Goal: Information Seeking & Learning: Learn about a topic

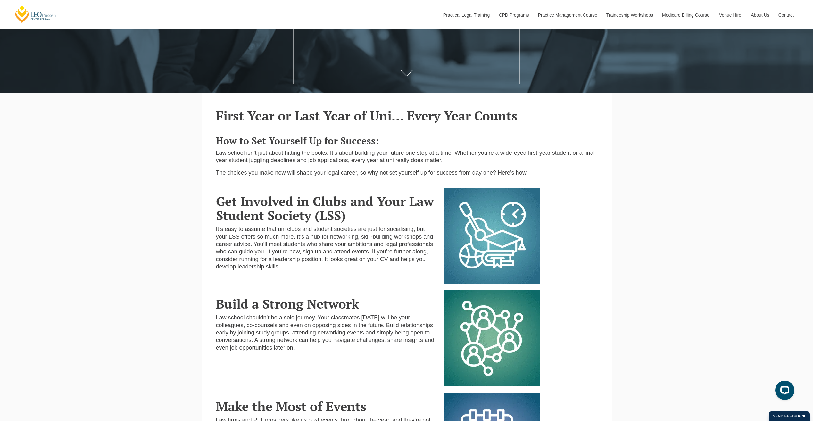
scroll to position [8, 0]
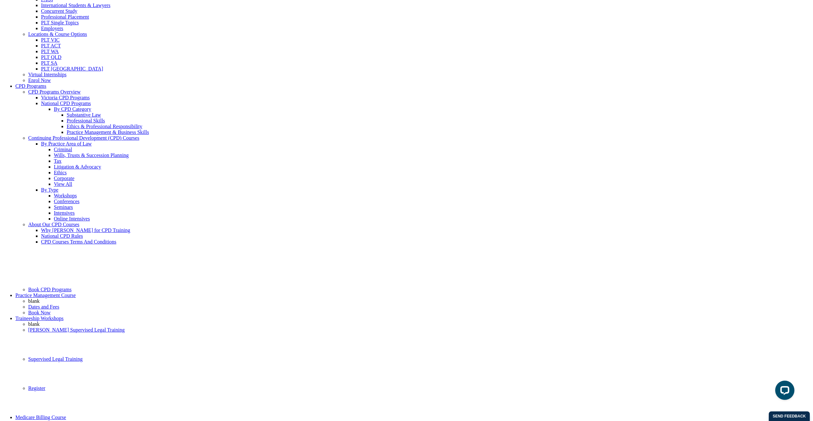
scroll to position [55, 0]
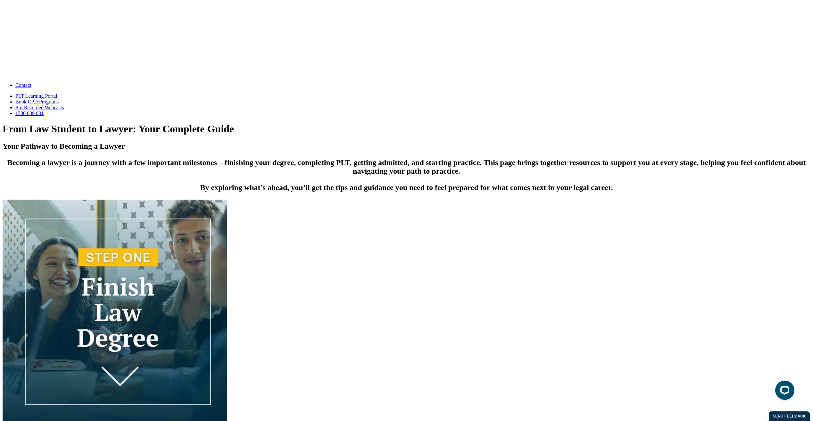
scroll to position [757, 0]
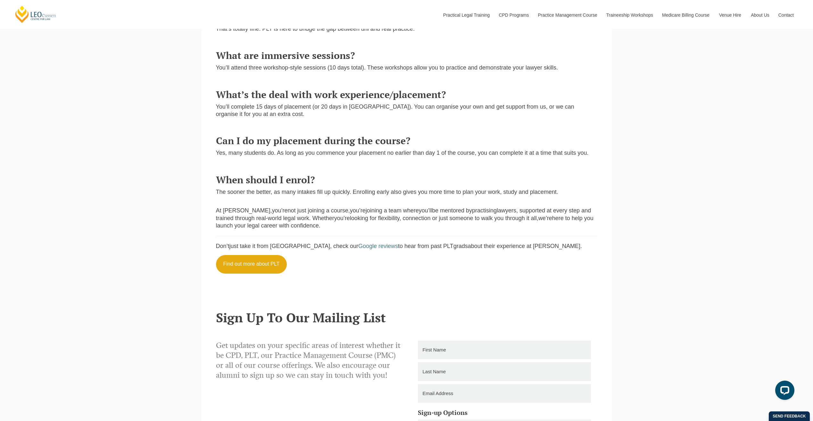
scroll to position [641, 0]
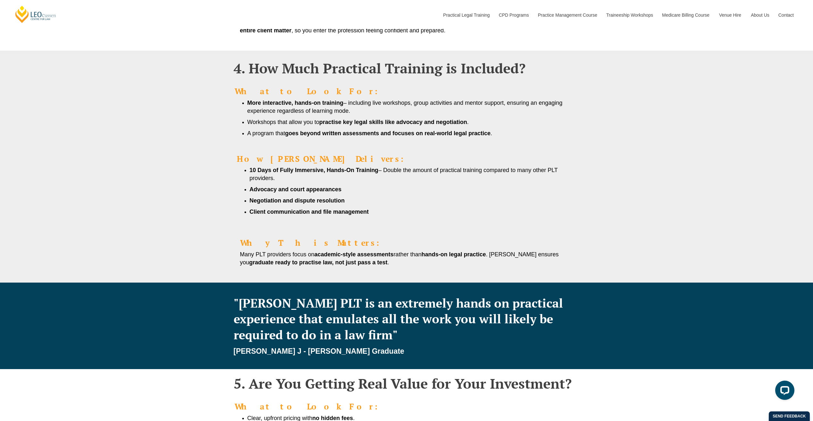
scroll to position [641, 0]
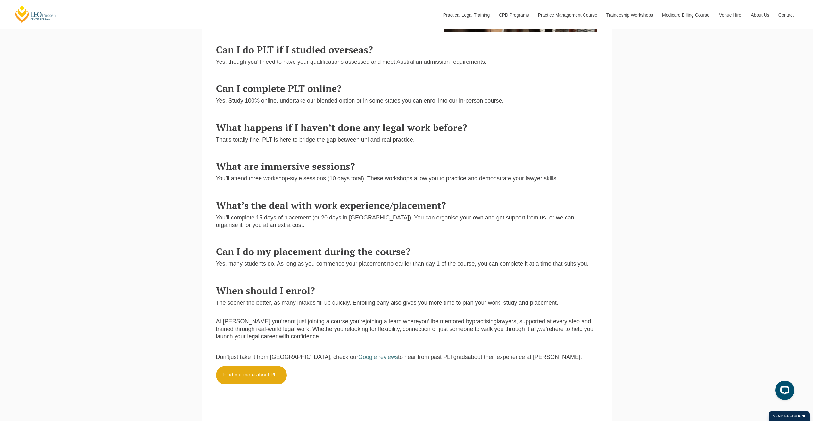
scroll to position [449, 0]
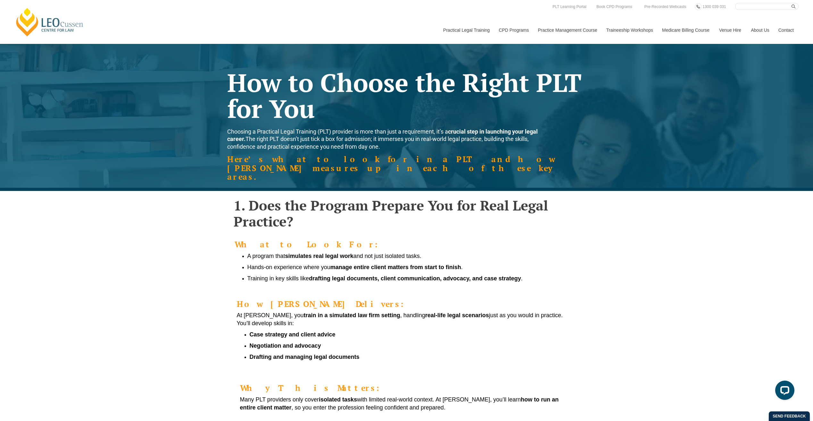
click at [380, 311] on div "How Leo Cussen Delivers: At Leo Cussen, you train in a simulated law firm setti…" at bounding box center [406, 330] width 365 height 75
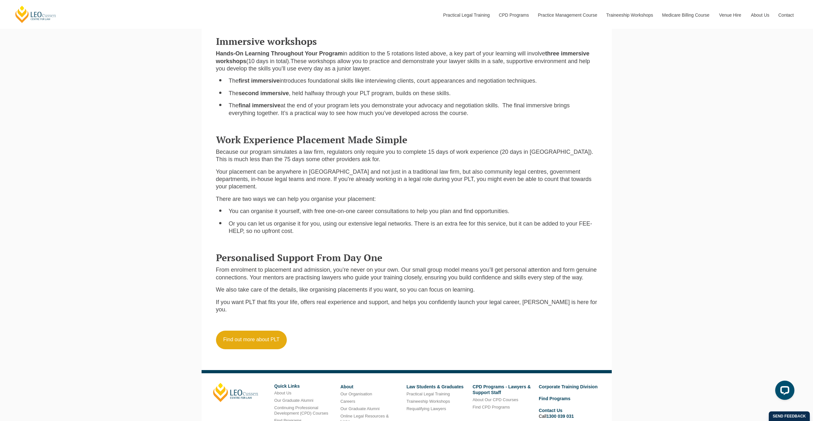
scroll to position [641, 0]
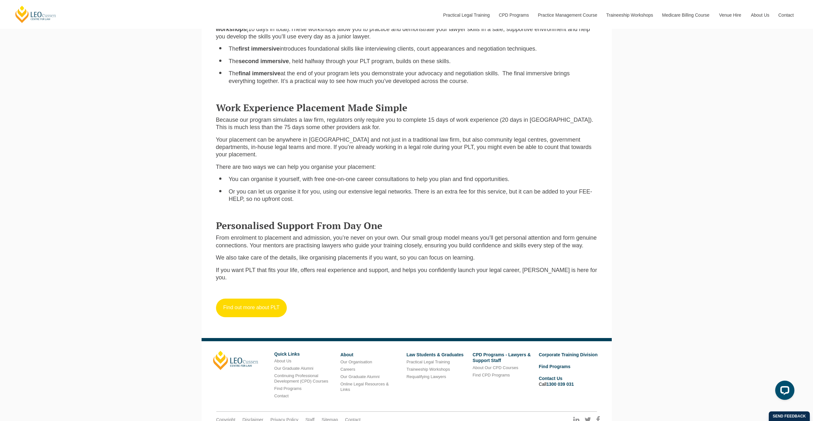
click at [252, 299] on link "Find out more about PLT" at bounding box center [251, 308] width 71 height 19
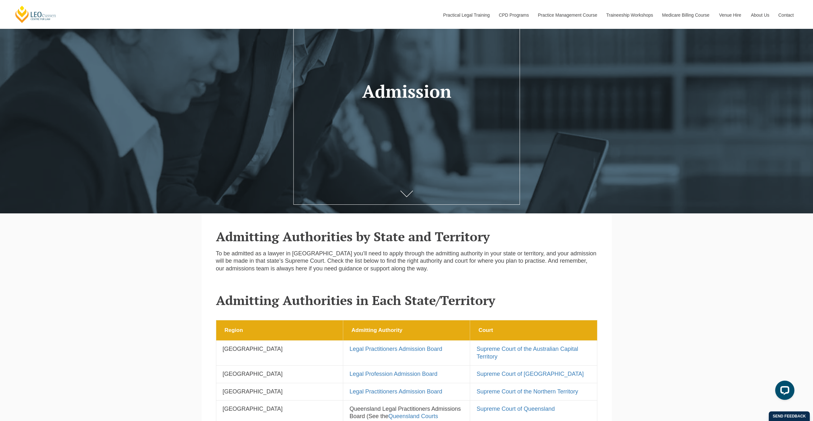
scroll to position [32, 0]
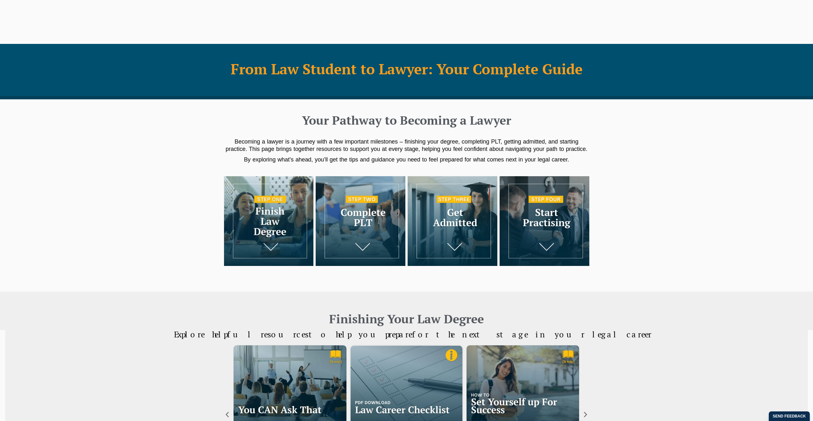
click at [464, 246] on img at bounding box center [453, 221] width 90 height 90
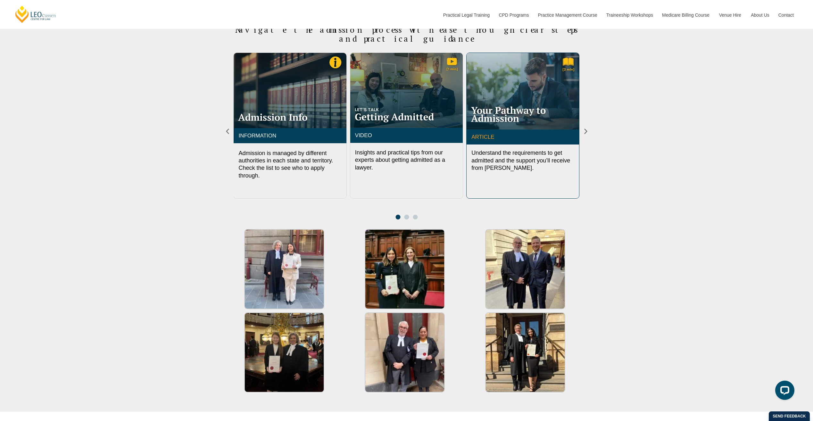
click at [485, 134] on link "ARTICLE" at bounding box center [482, 137] width 23 height 6
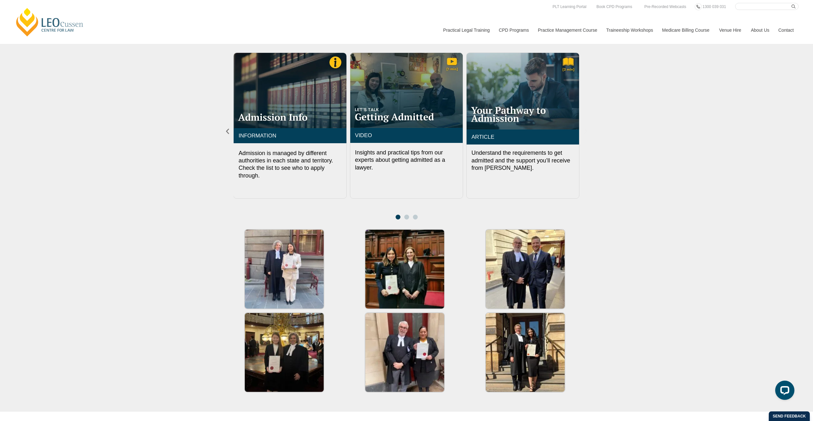
click at [585, 128] on icon "Next slide" at bounding box center [585, 131] width 7 height 7
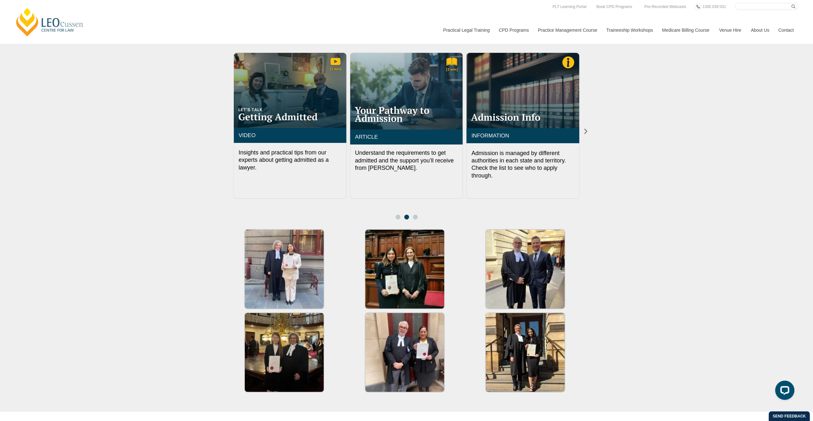
click at [226, 128] on icon "Previous slide" at bounding box center [227, 131] width 7 height 7
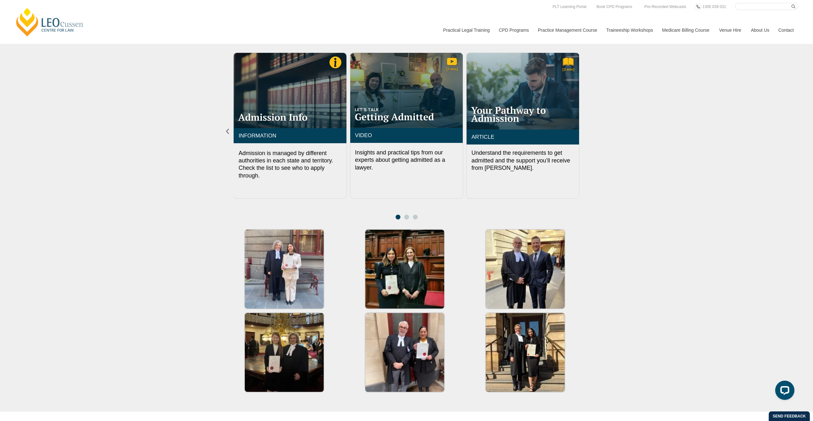
click at [587, 128] on icon "Next slide" at bounding box center [585, 131] width 7 height 7
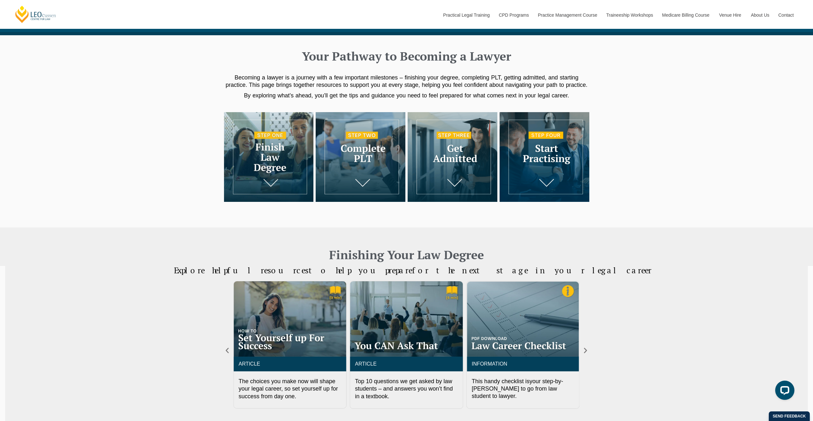
click at [549, 177] on img at bounding box center [544, 157] width 90 height 90
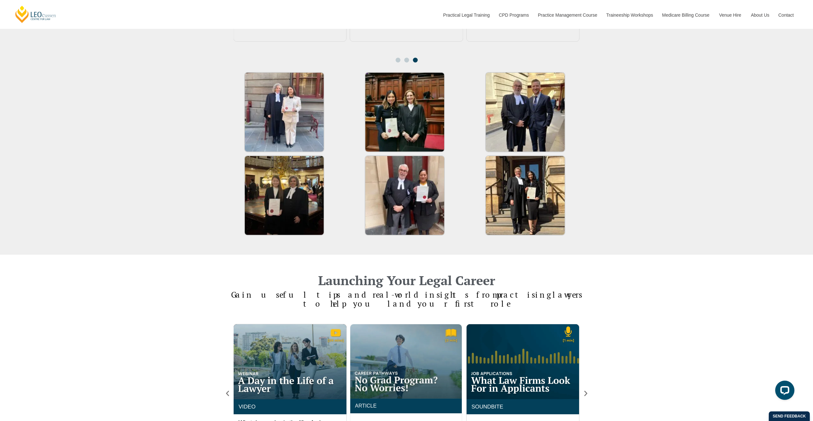
scroll to position [1171, 0]
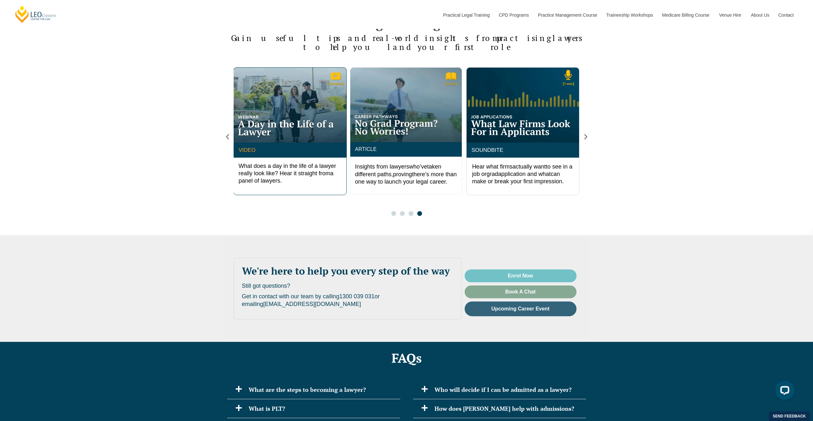
click at [251, 147] on link "VIDEO" at bounding box center [246, 150] width 17 height 6
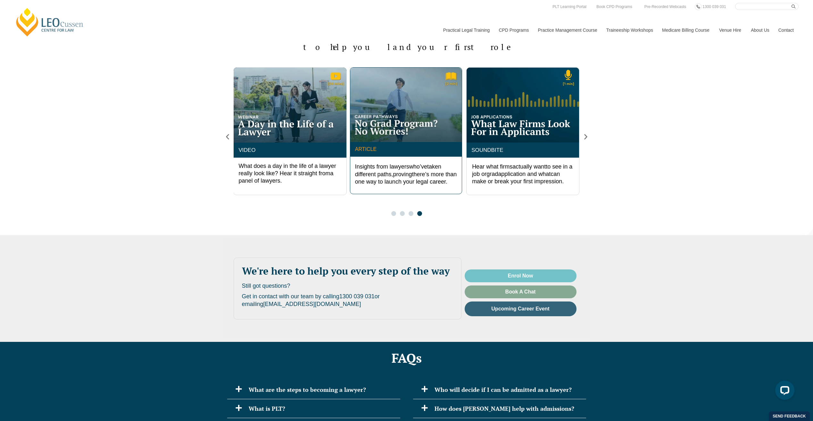
click at [367, 146] on link "ARTICLE" at bounding box center [365, 148] width 21 height 5
click at [493, 147] on link "SOUNDBITE" at bounding box center [487, 150] width 32 height 6
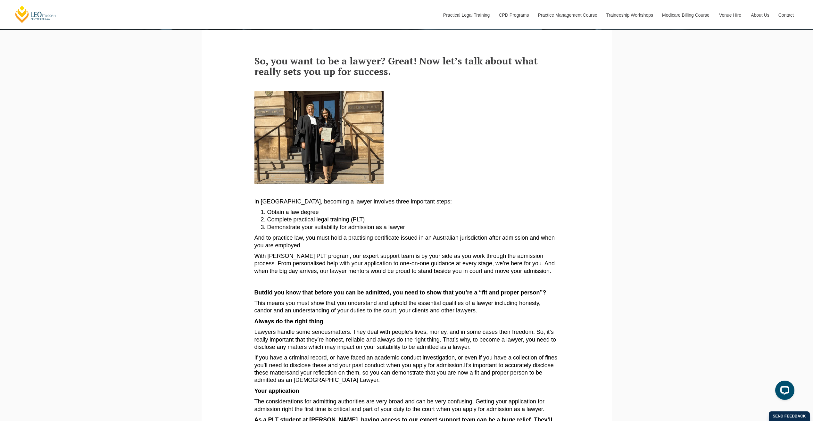
scroll to position [32, 0]
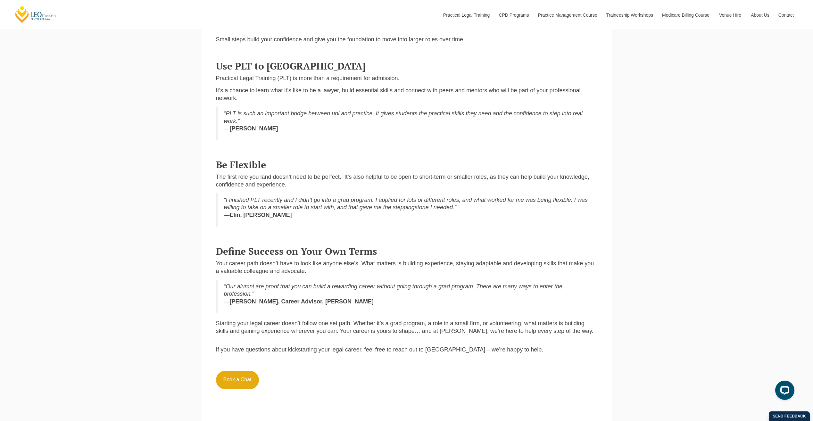
scroll to position [256, 0]
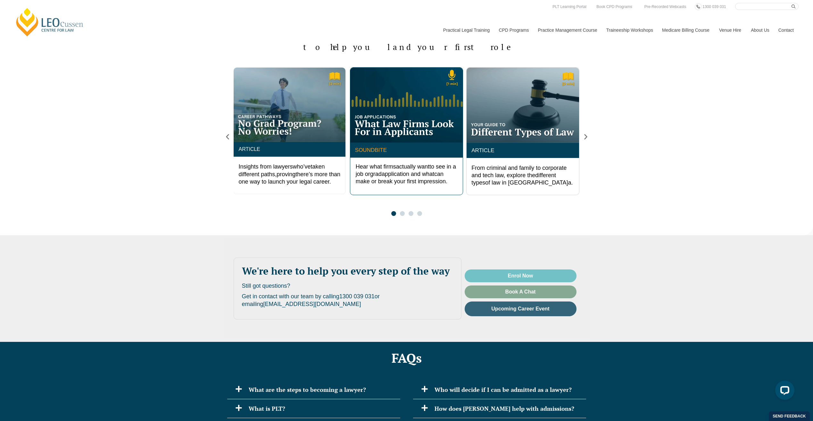
click at [374, 147] on link "SOUNDBITE" at bounding box center [371, 150] width 32 height 6
click at [377, 147] on link "SOUNDBITE" at bounding box center [371, 150] width 32 height 6
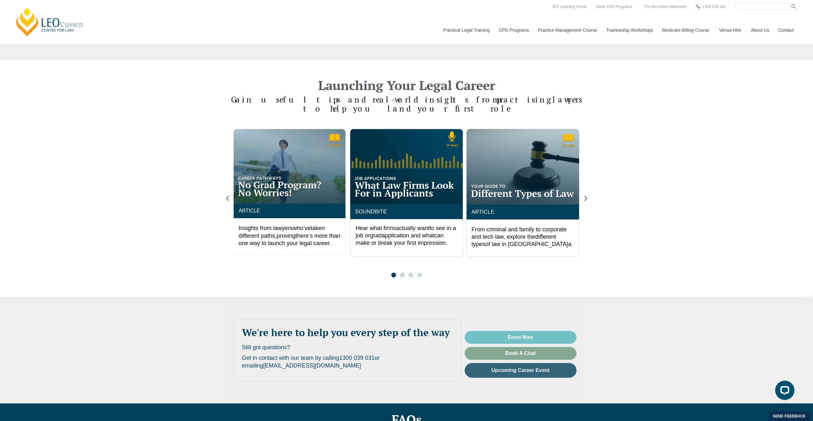
scroll to position [1107, 0]
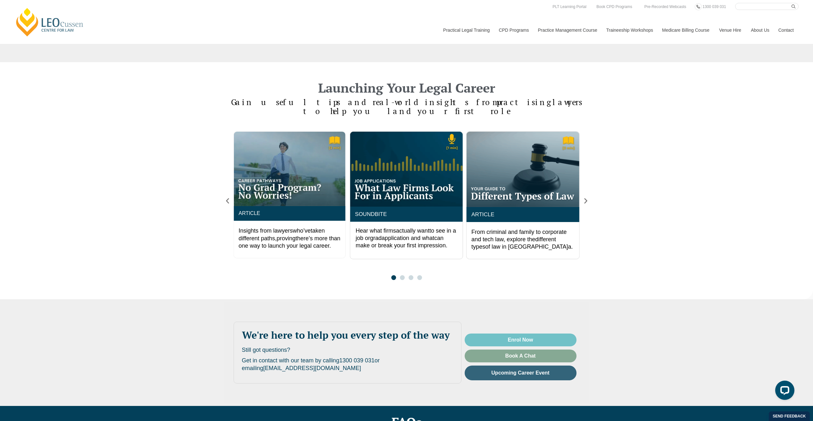
click at [160, 208] on div "SOUNDBITE Hear what firms actually want to see in a job or grad application and…" at bounding box center [406, 212] width 813 height 174
click at [485, 211] on link "ARTICLE" at bounding box center [482, 214] width 23 height 6
click at [584, 197] on icon "Next slide" at bounding box center [585, 200] width 7 height 7
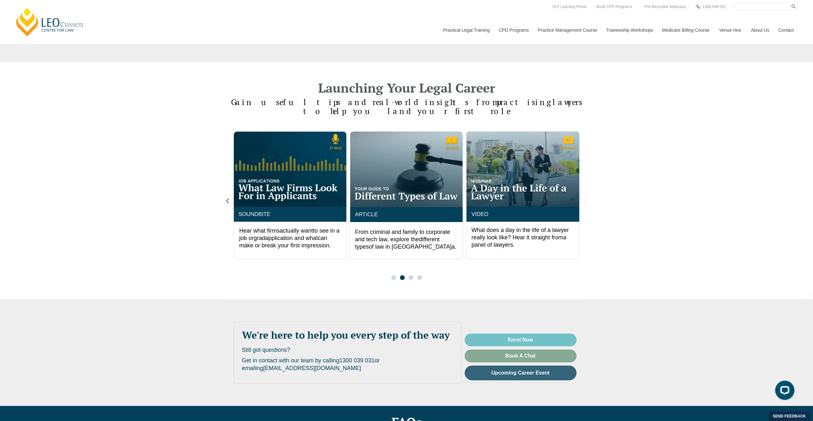
click at [585, 197] on icon "Next slide" at bounding box center [585, 200] width 7 height 7
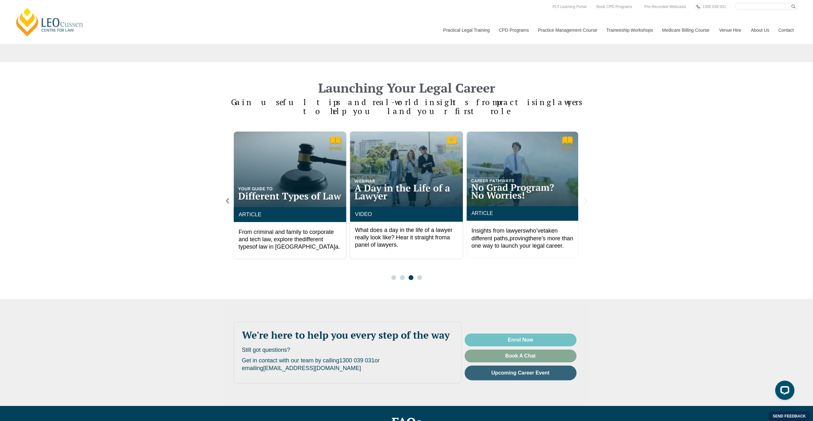
click at [585, 197] on icon "Next slide" at bounding box center [585, 200] width 7 height 7
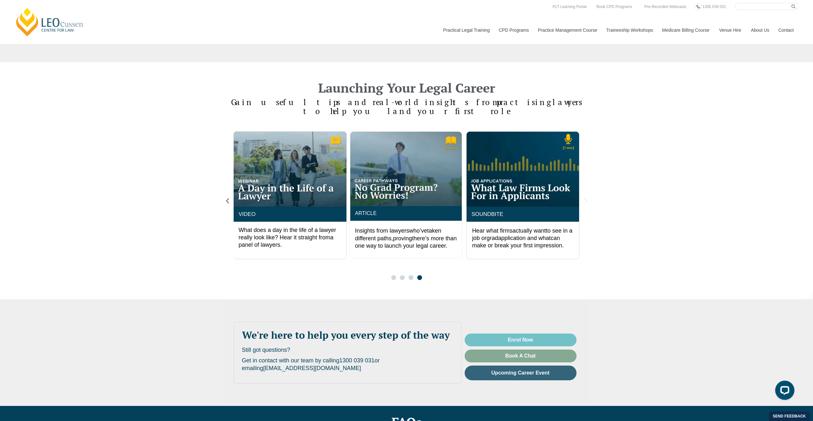
click at [585, 197] on icon "Next slide" at bounding box center [585, 200] width 7 height 7
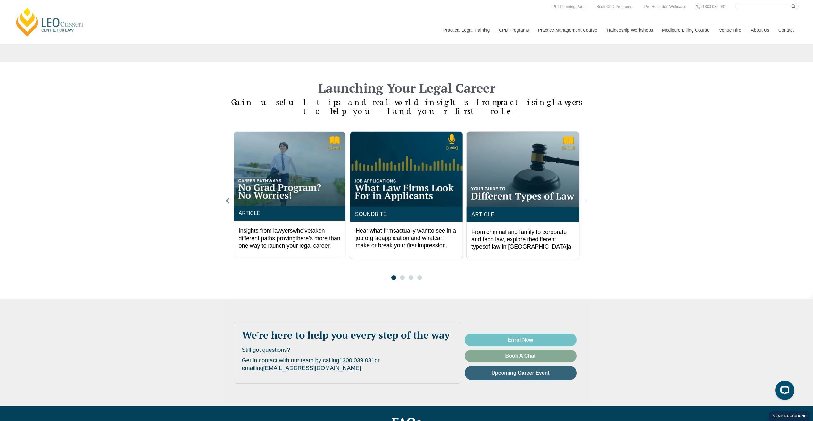
click at [585, 197] on icon "Next slide" at bounding box center [585, 200] width 7 height 7
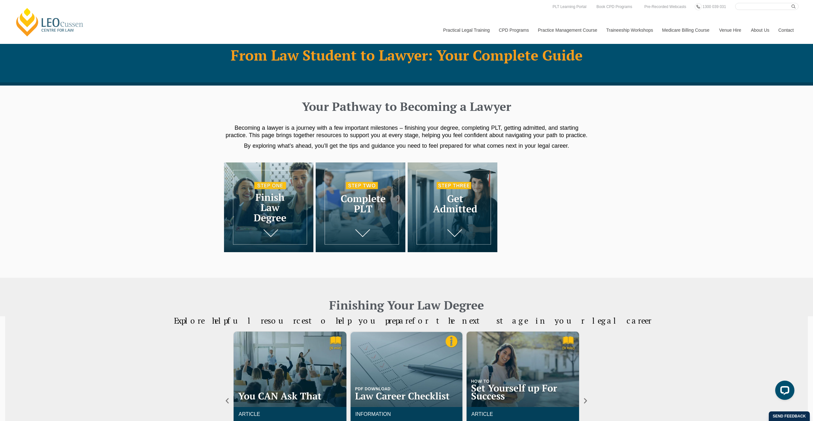
scroll to position [0, 0]
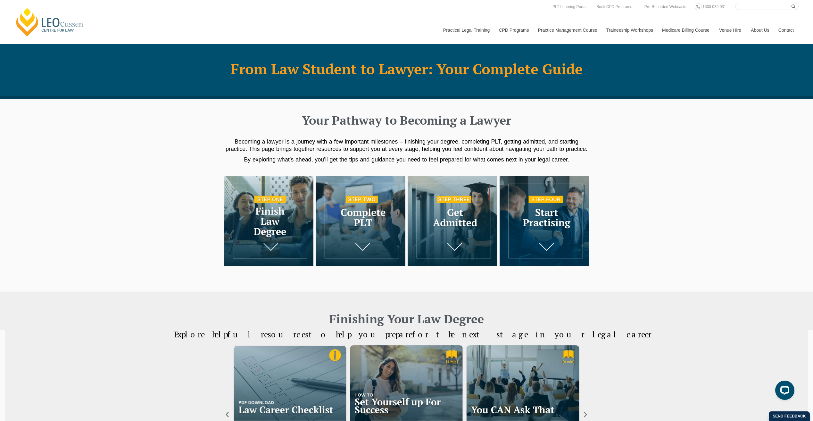
click at [543, 247] on img at bounding box center [544, 221] width 90 height 90
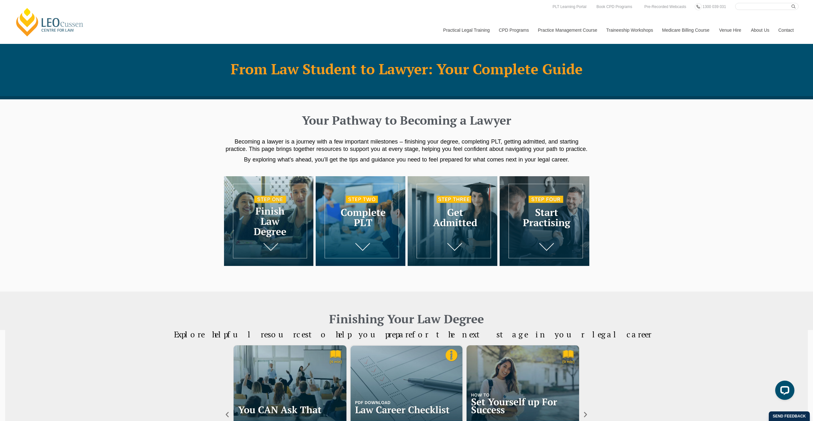
click at [353, 228] on img at bounding box center [361, 221] width 90 height 90
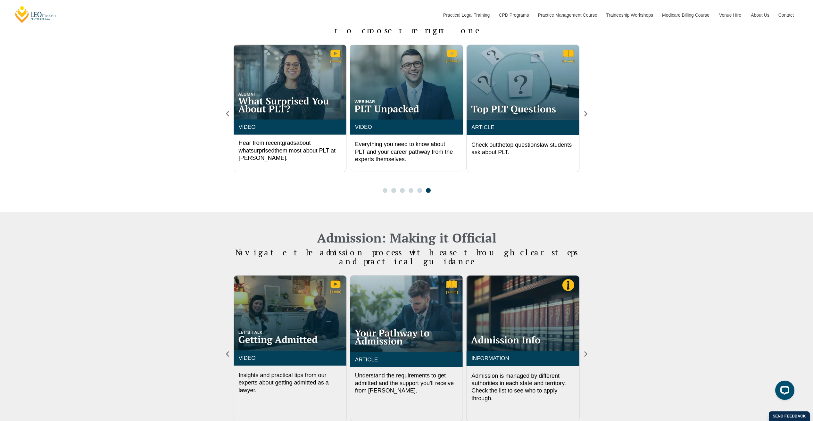
scroll to position [535, 0]
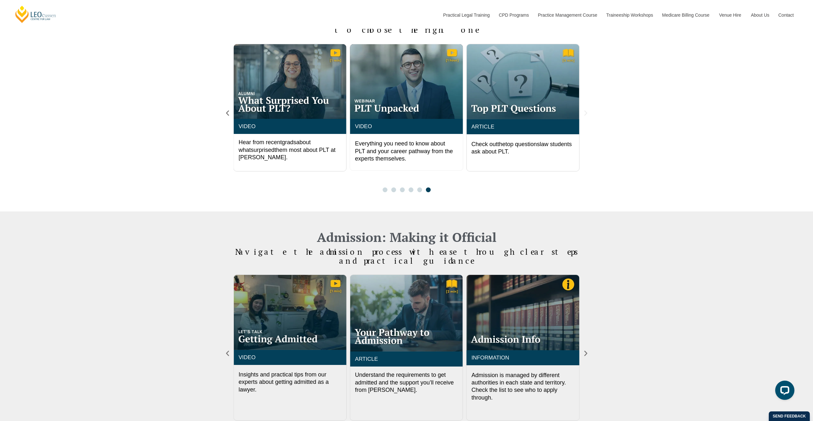
click at [585, 111] on icon "Next slide" at bounding box center [585, 113] width 3 height 5
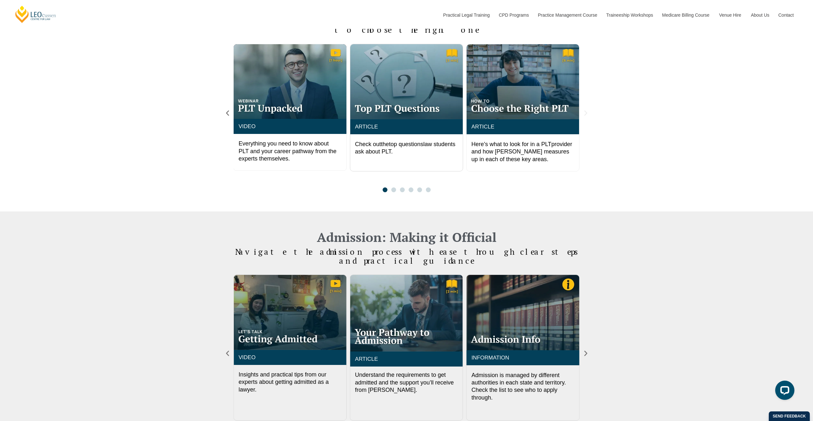
click at [585, 111] on icon "Next slide" at bounding box center [585, 113] width 3 height 5
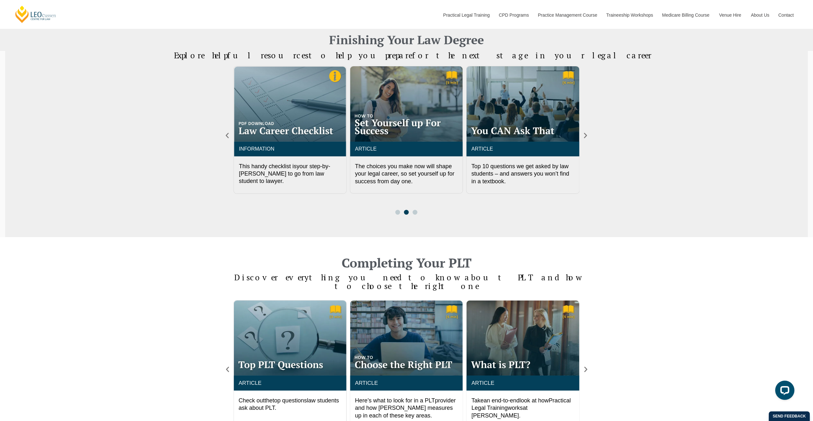
scroll to position [119, 0]
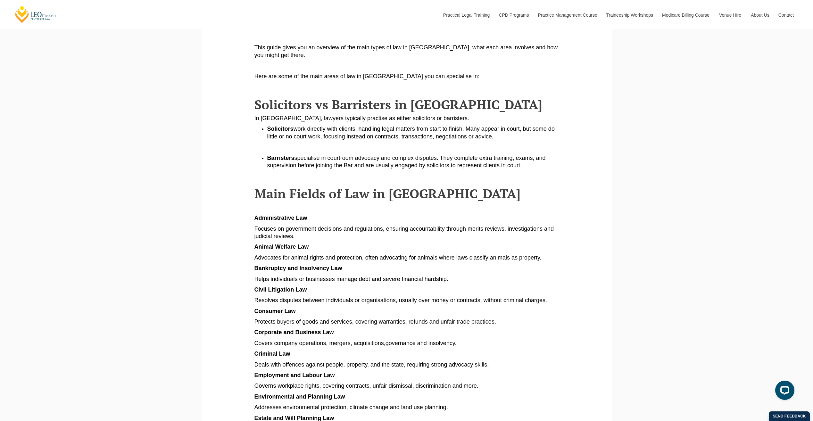
scroll to position [224, 0]
